Goal: Information Seeking & Learning: Learn about a topic

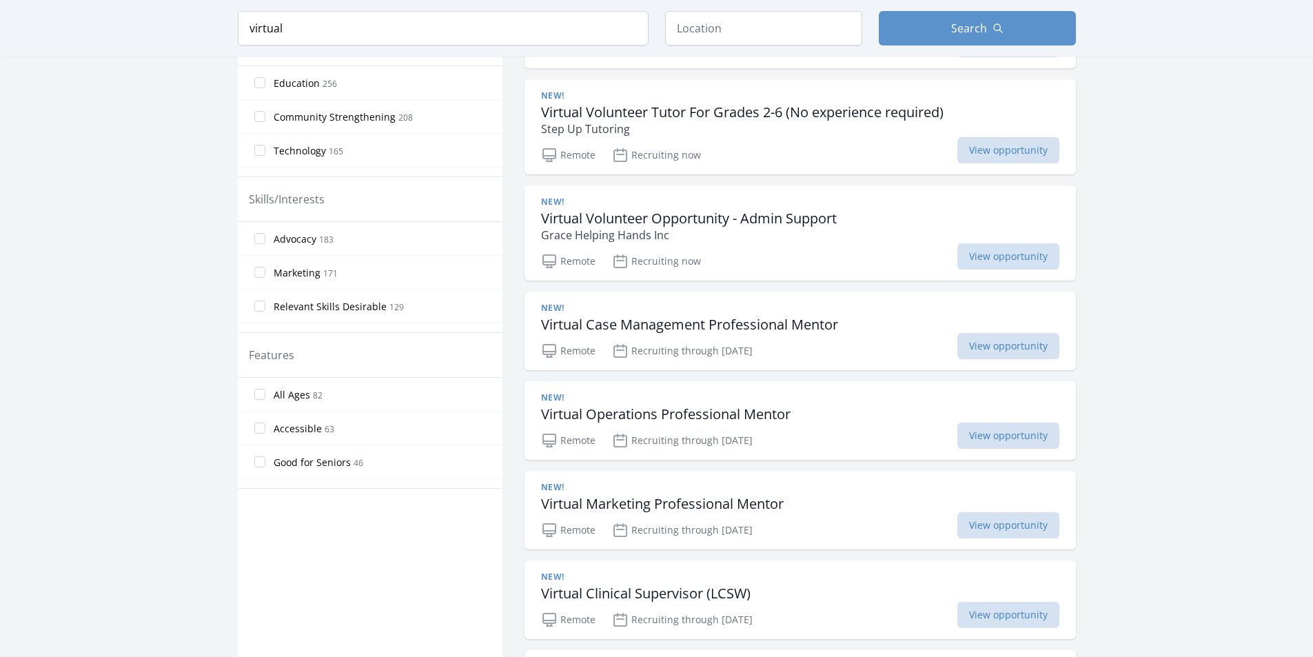
scroll to position [483, 0]
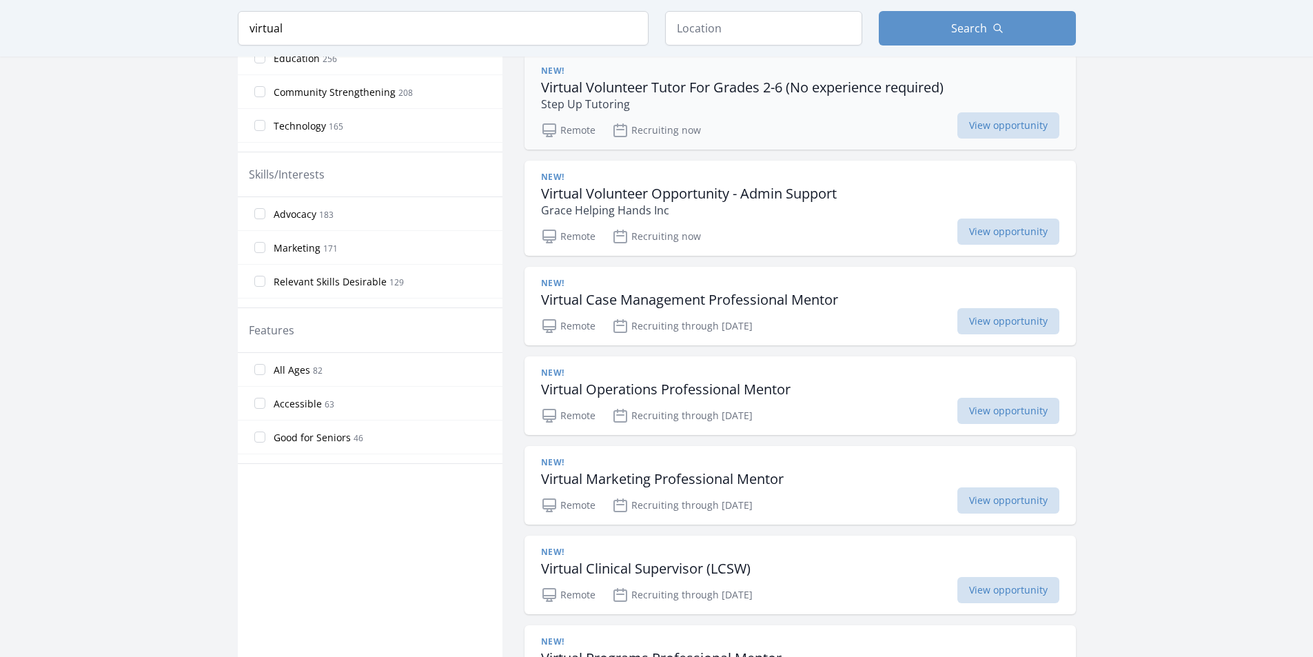
click at [780, 105] on p "Step Up Tutoring" at bounding box center [742, 104] width 403 height 17
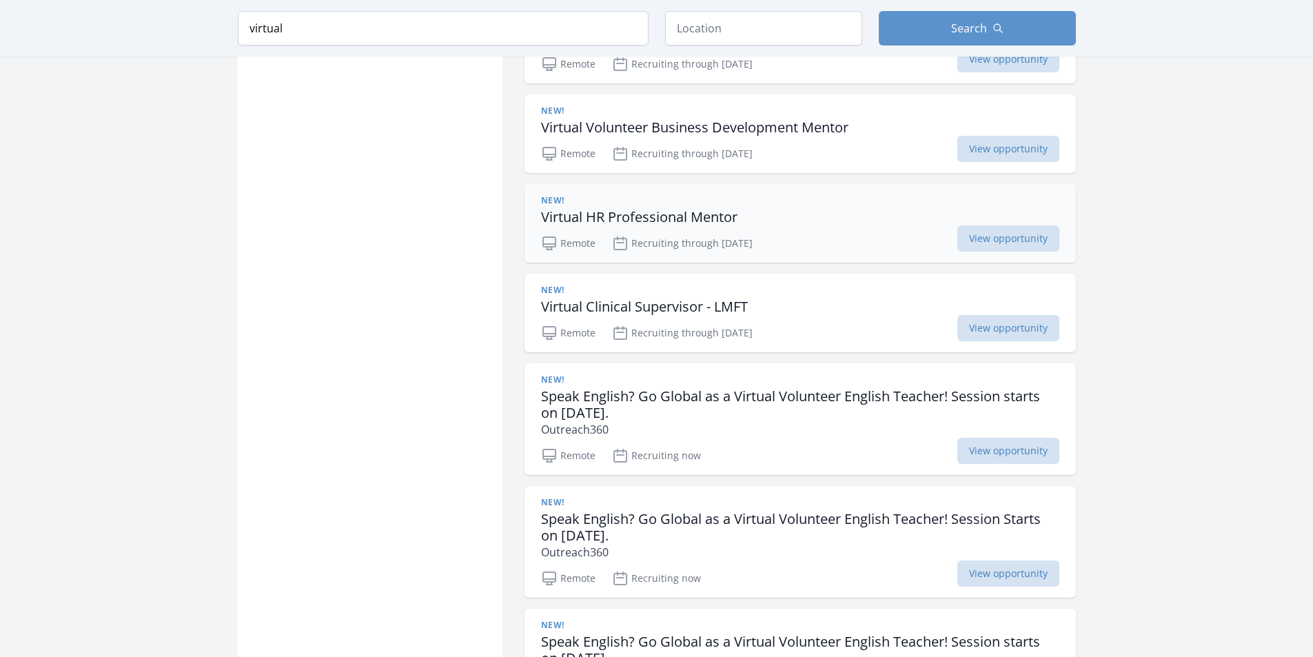
scroll to position [1172, 0]
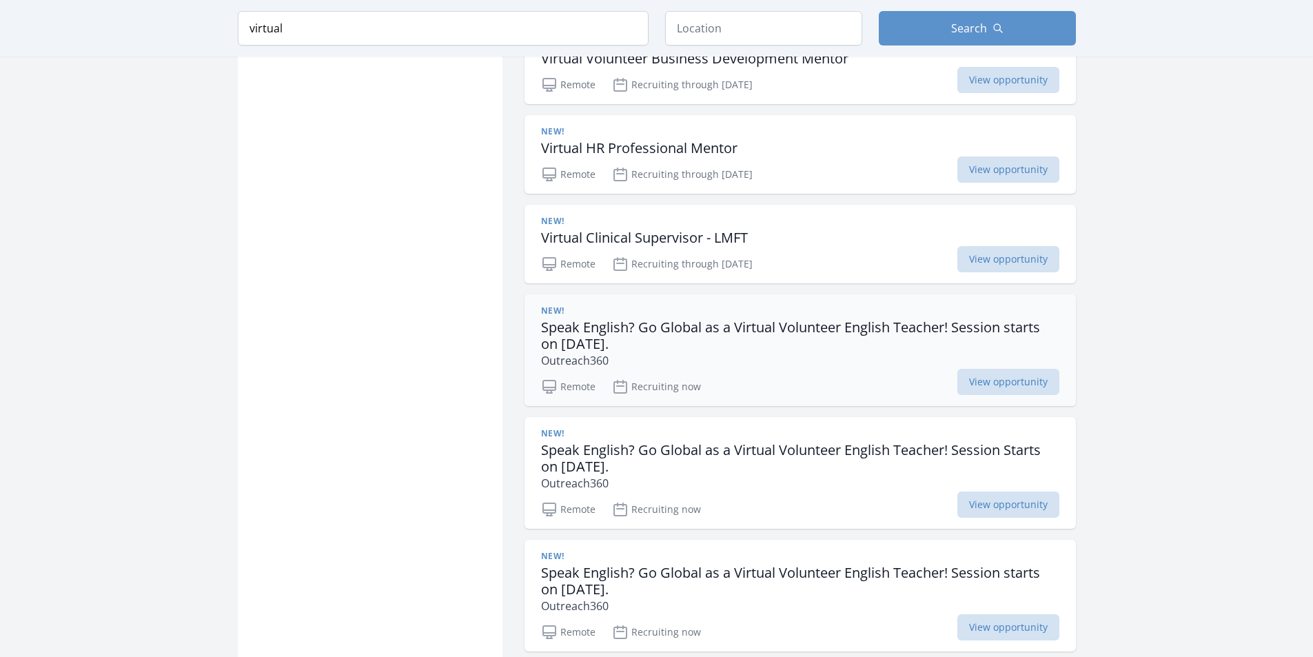
click at [746, 325] on h3 "Speak English? Go Global as a Virtual Volunteer English Teacher! Session starts…" at bounding box center [800, 335] width 518 height 33
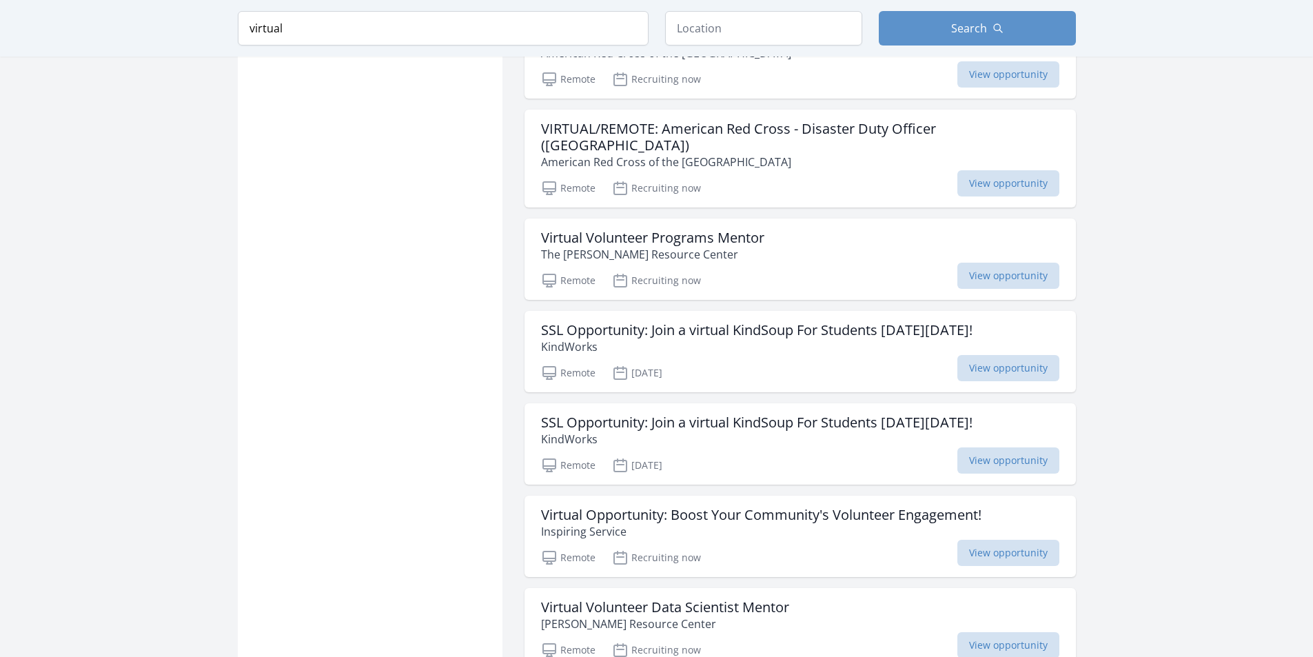
scroll to position [2895, 0]
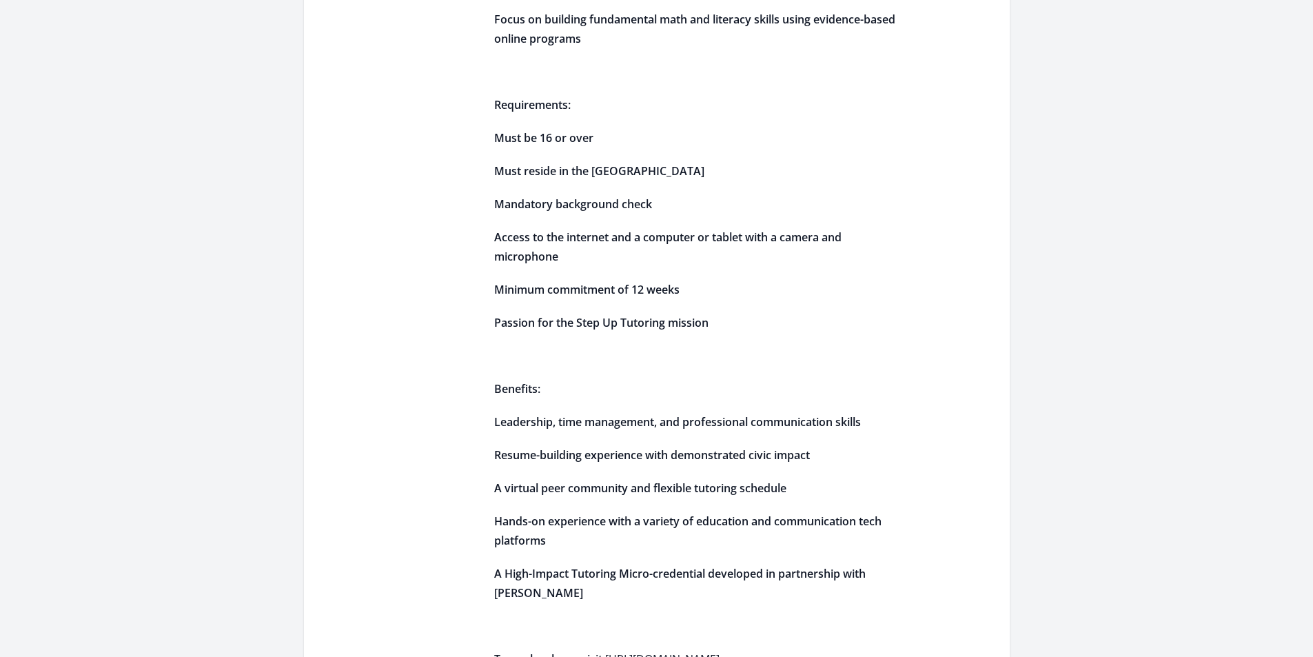
scroll to position [620, 0]
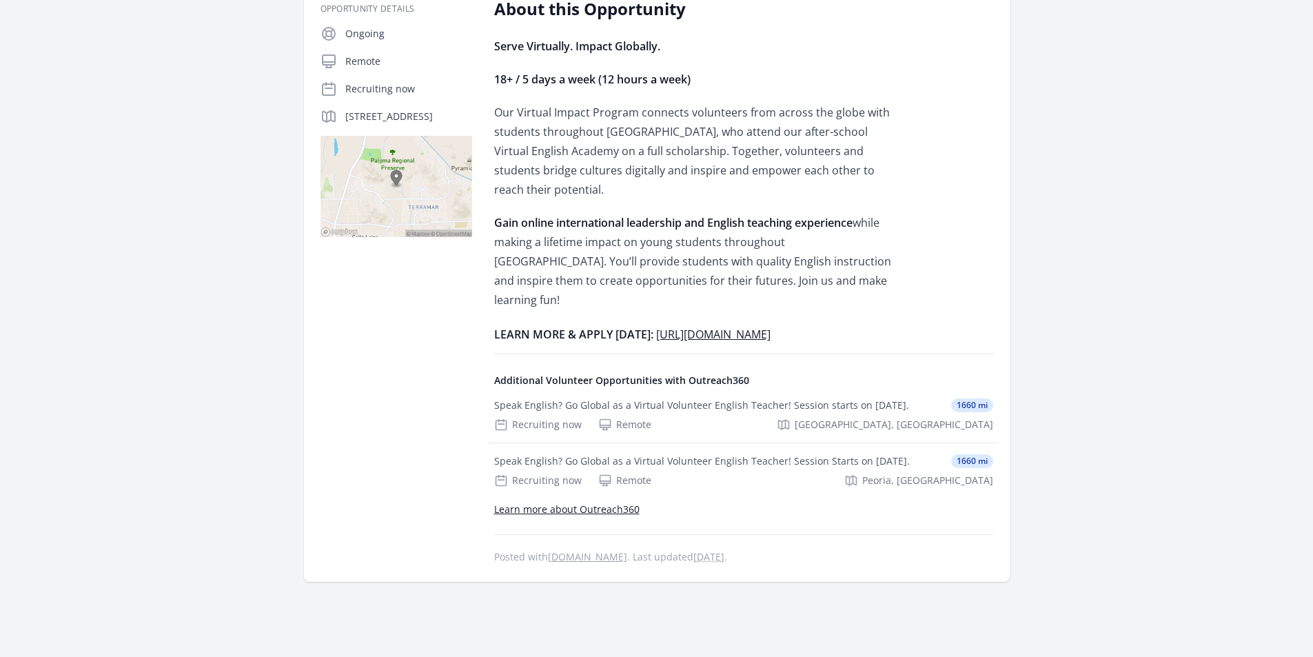
scroll to position [138, 0]
